Goal: Navigation & Orientation: Go to known website

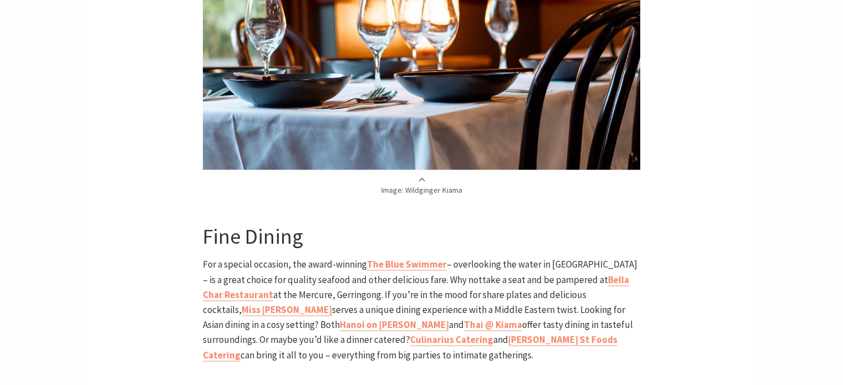
scroll to position [1941, 0]
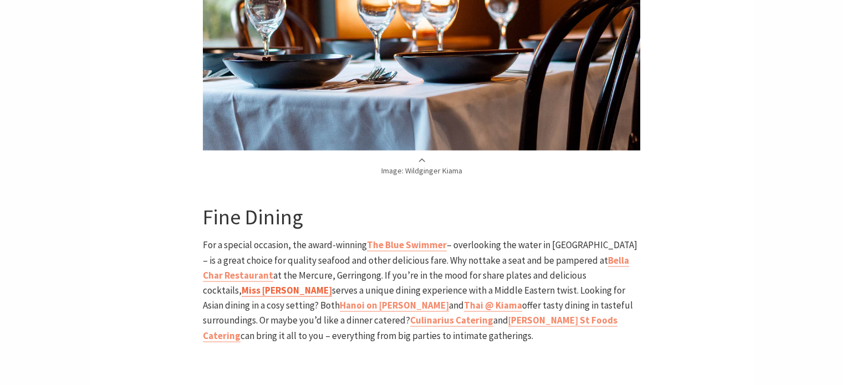
click at [332, 284] on strong "Miss [PERSON_NAME]" at bounding box center [287, 290] width 90 height 12
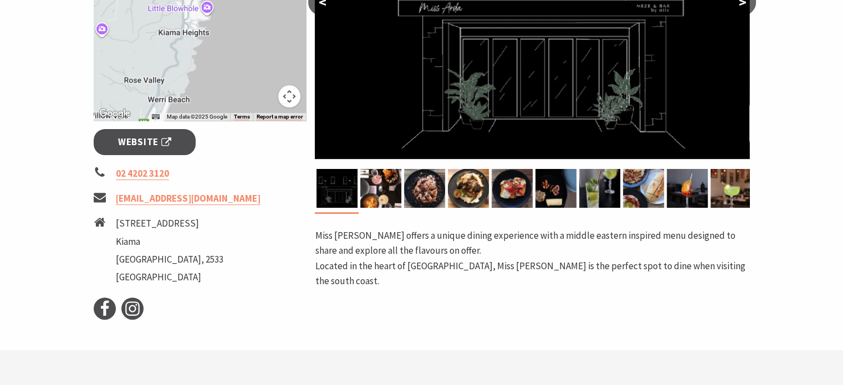
scroll to position [388, 0]
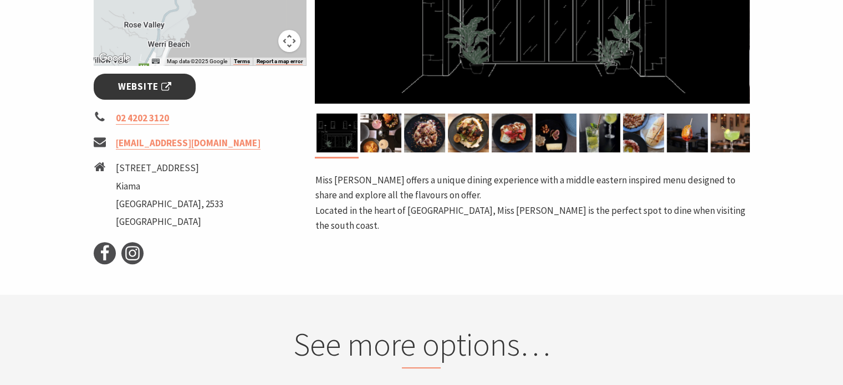
click at [125, 88] on span "Website" at bounding box center [144, 86] width 53 height 15
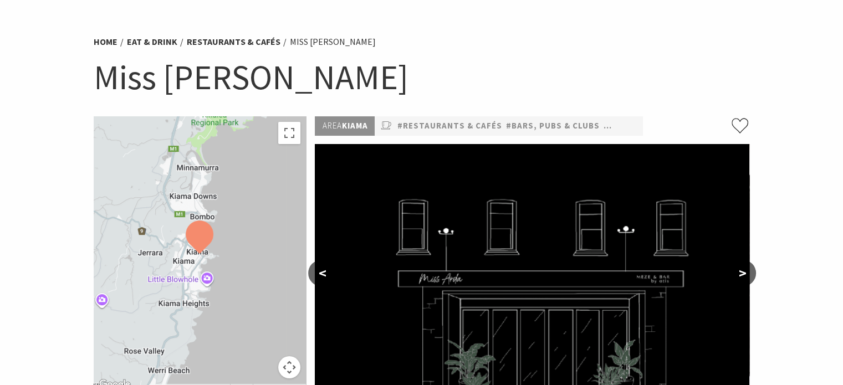
scroll to position [0, 0]
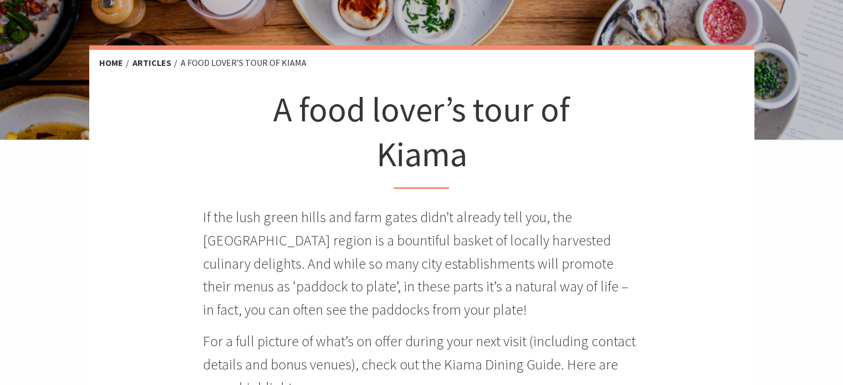
scroll to position [55, 0]
